Goal: Navigation & Orientation: Find specific page/section

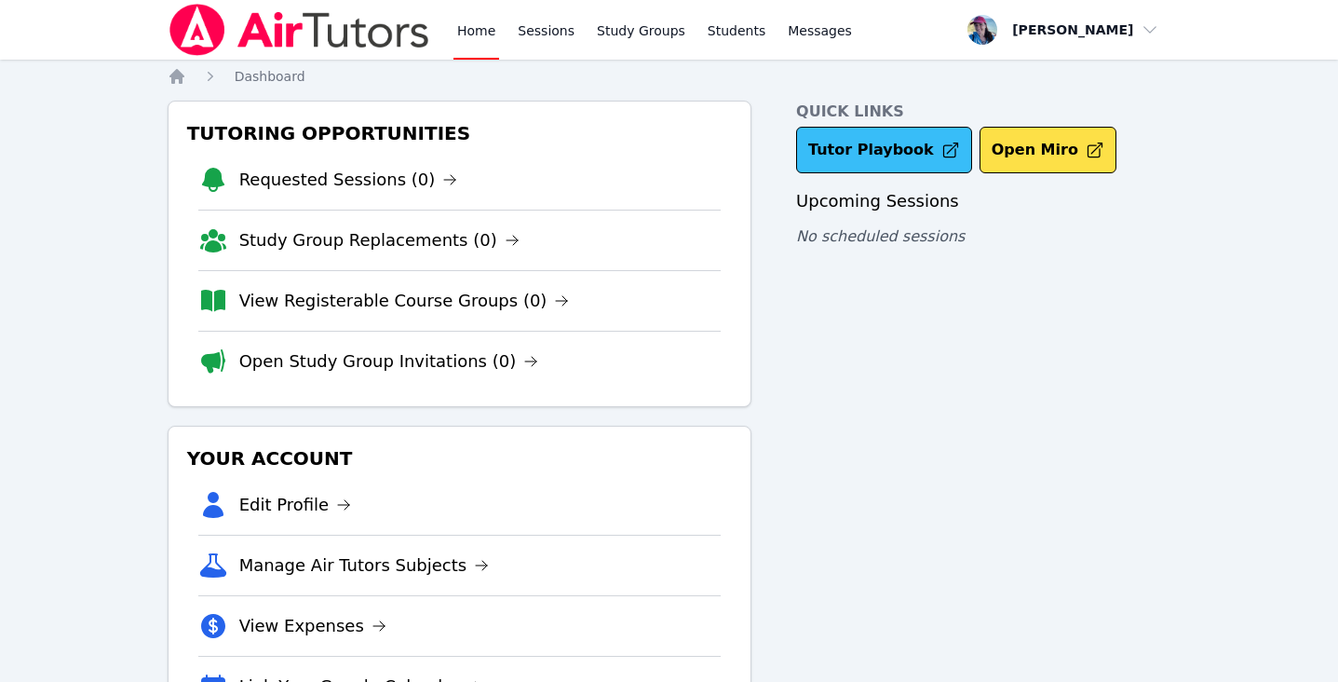
click at [904, 163] on link "Tutor Playbook" at bounding box center [884, 150] width 176 height 47
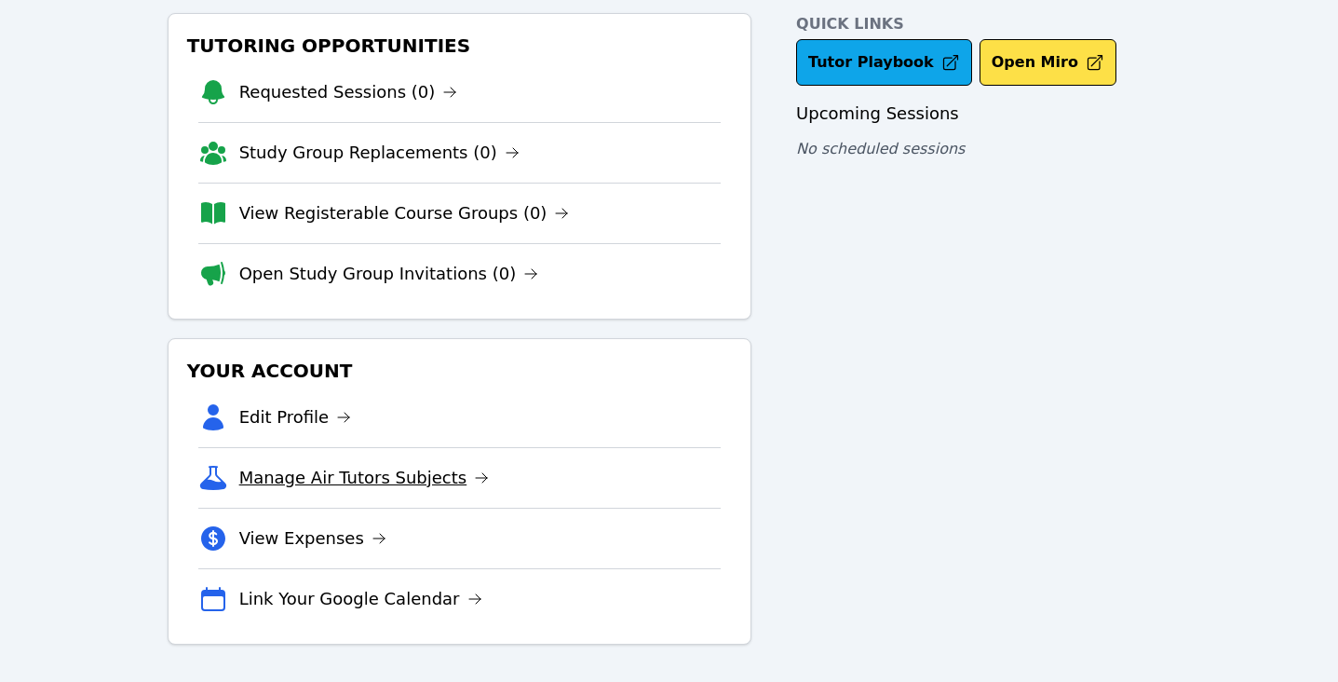
click at [383, 476] on link "Manage Air Tutors Subjects" at bounding box center [364, 478] width 251 height 26
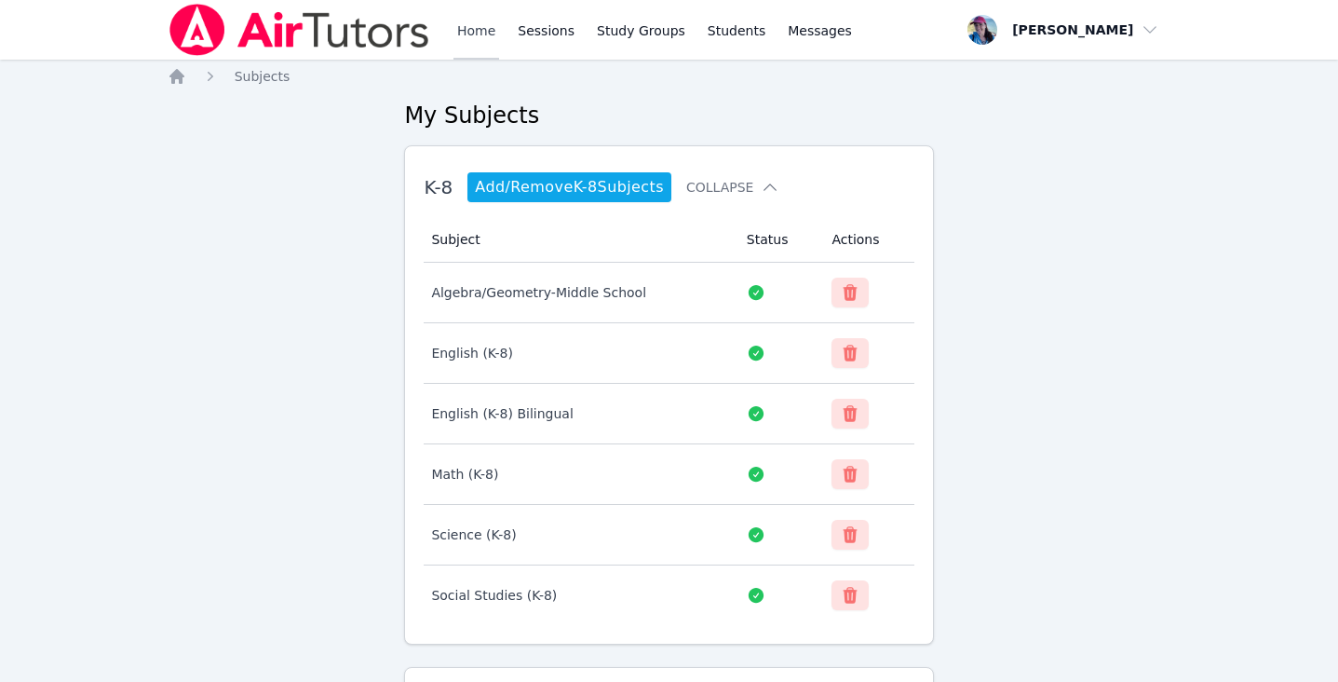
click at [483, 17] on link "Home" at bounding box center [477, 30] width 46 height 60
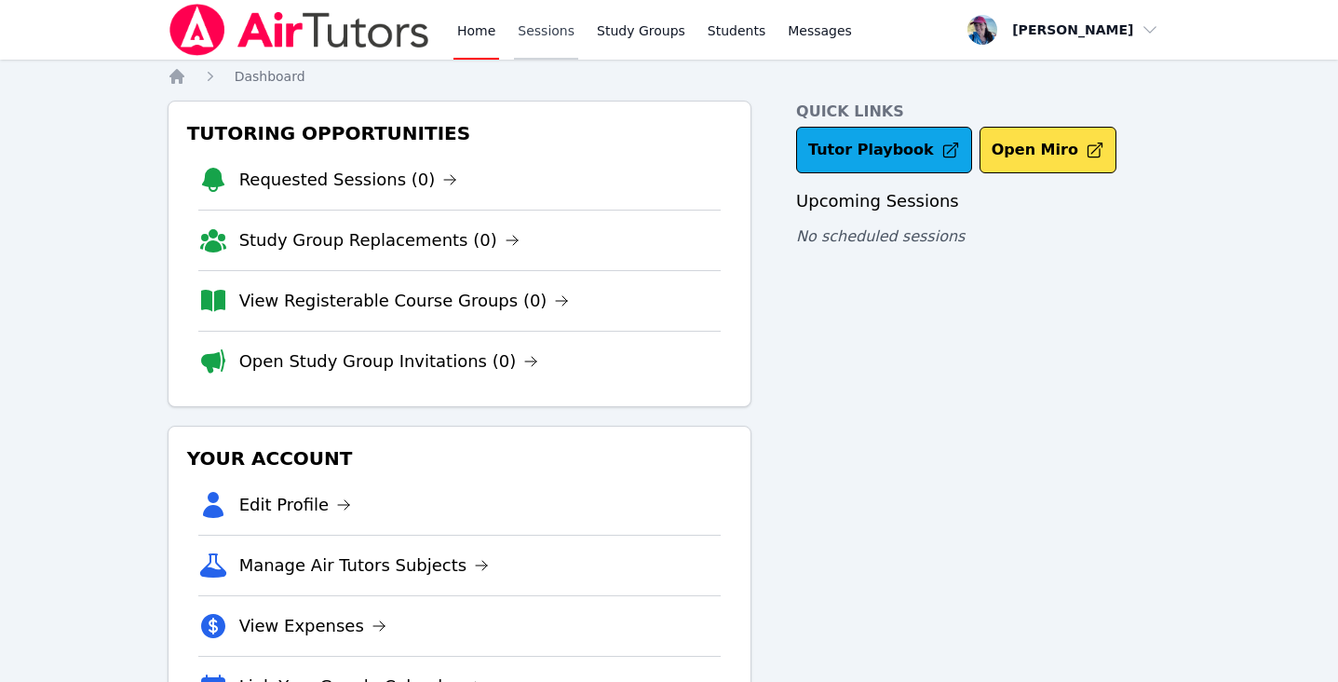
click at [528, 31] on link "Sessions" at bounding box center [546, 30] width 64 height 60
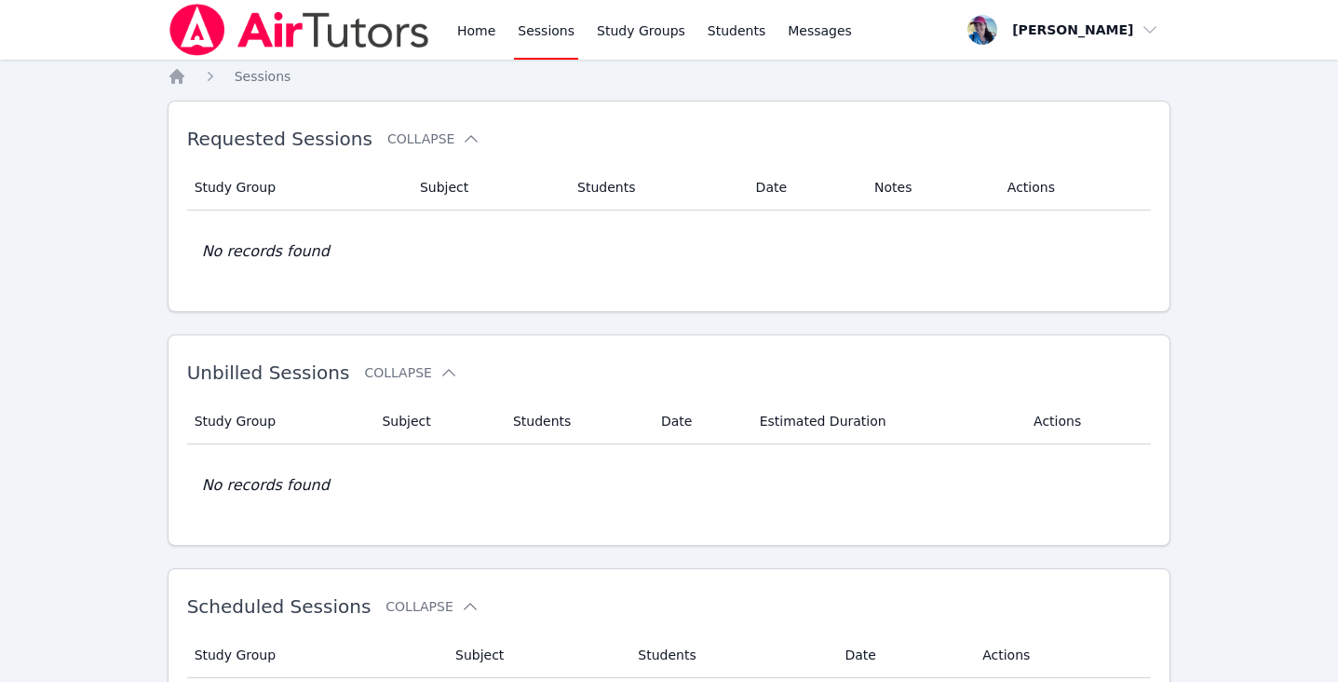
scroll to position [271, 0]
